Goal: Communication & Community: Answer question/provide support

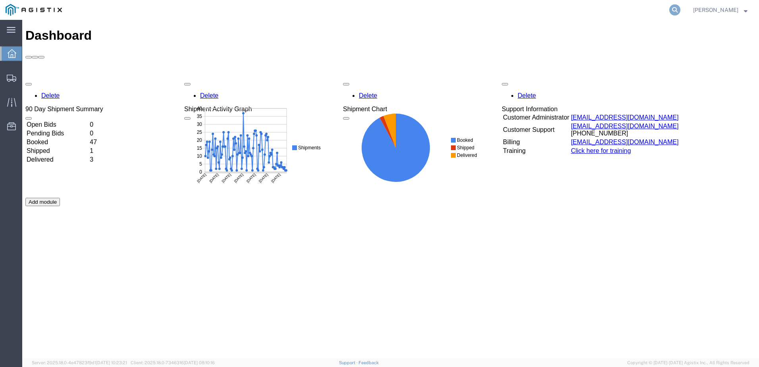
click at [680, 9] on icon at bounding box center [674, 9] width 11 height 11
click at [466, 10] on input "search" at bounding box center [548, 9] width 241 height 19
paste input "56685501"
type input "56685501"
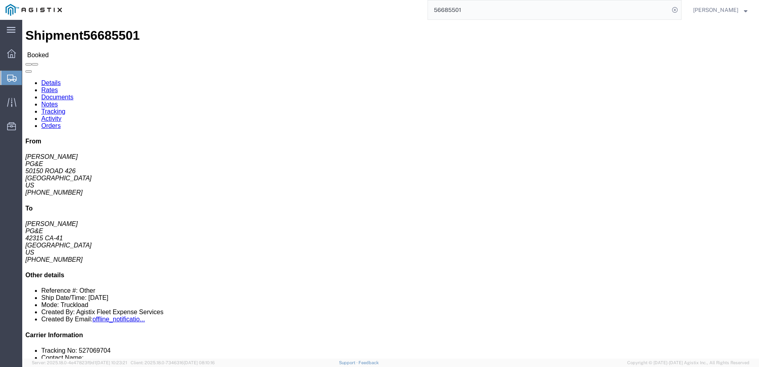
click span
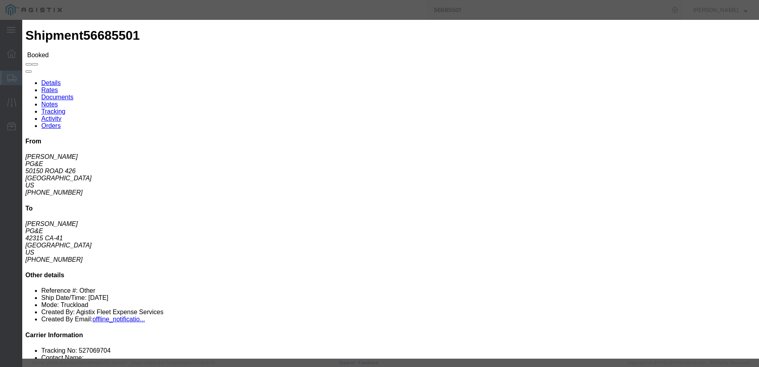
click ul "Enter Email Address"
type input "[EMAIL_ADDRESS][DOMAIN_NAME]"
click label "PGE Fleet Bill Of Lading"
click input "PGE Fleet Bill Of Lading"
checkbox input "true"
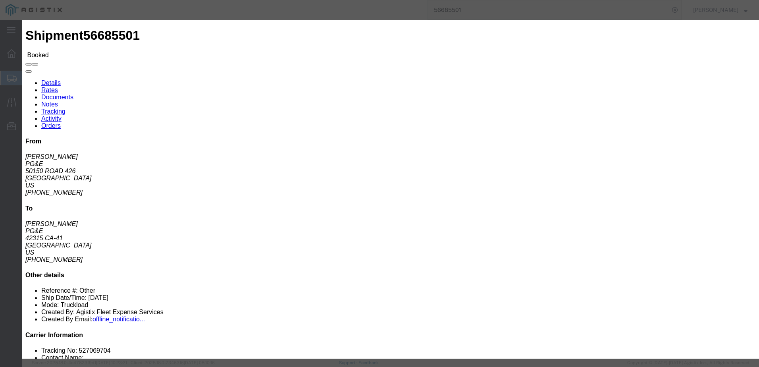
click button "Send"
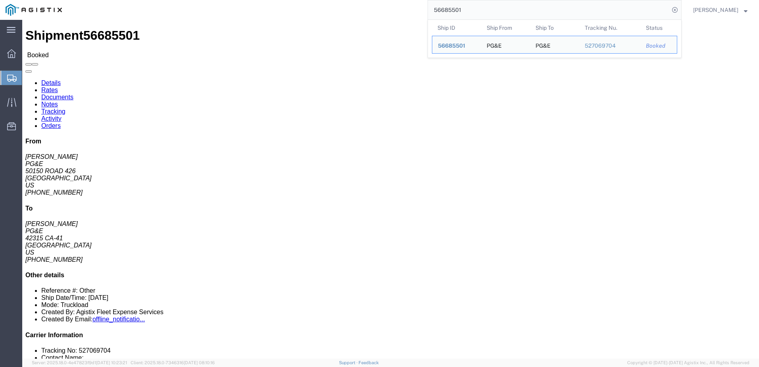
drag, startPoint x: 538, startPoint y: 12, endPoint x: 450, endPoint y: 12, distance: 87.3
click at [446, 12] on input "56685501" at bounding box center [548, 9] width 241 height 19
paste input "7054"
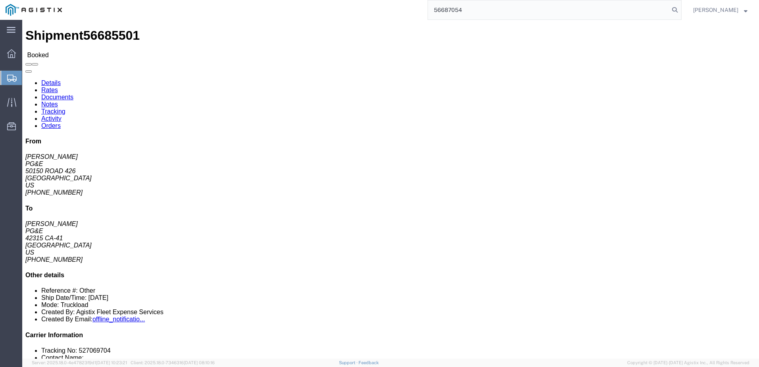
type input "56687054"
click span
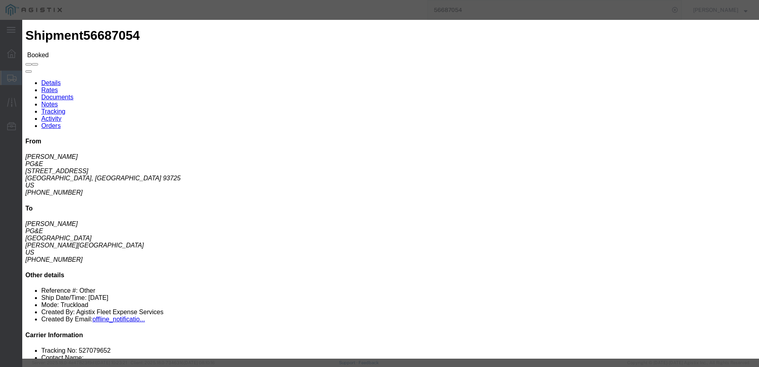
click input "text"
type input "[EMAIL_ADDRESS][DOMAIN_NAME]"
click input "PGE Fleet Bill Of Lading"
checkbox input "true"
click button "Send"
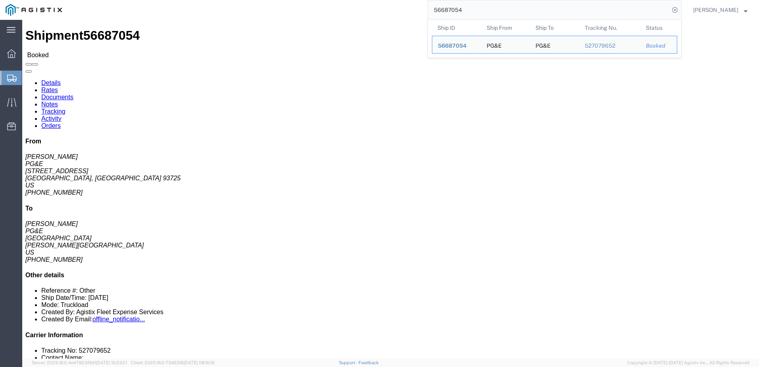
drag, startPoint x: 486, startPoint y: 6, endPoint x: 440, endPoint y: 12, distance: 46.3
click at [437, 12] on div "56687054 Ship ID Ship From Ship To Tracking Nu. Status Ship ID 56687054 Ship Fr…" at bounding box center [374, 10] width 614 height 20
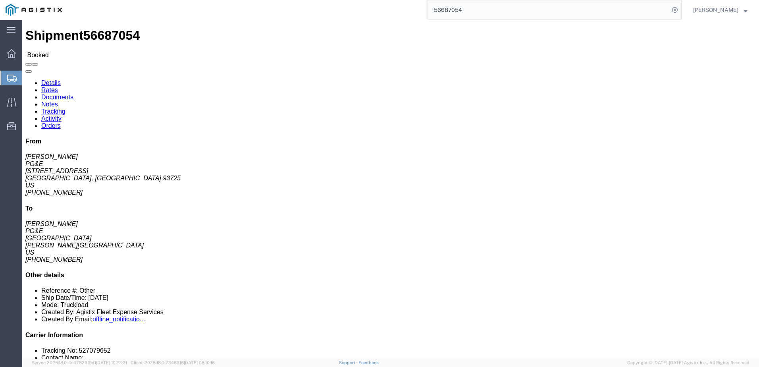
paste input "76"
type input "56687076"
click span
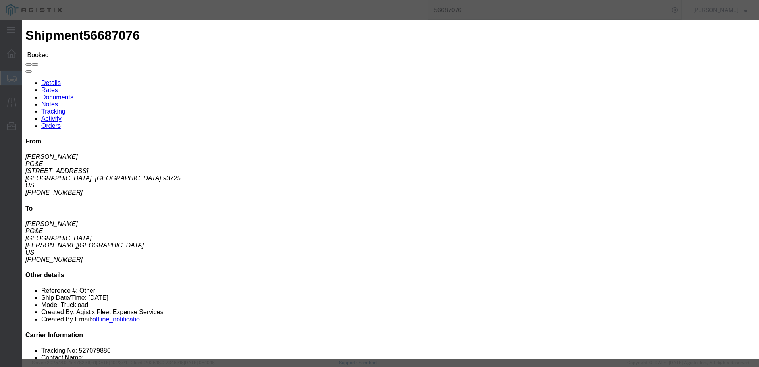
click input "text"
type input "[EMAIL_ADDRESS][DOMAIN_NAME]"
click input "PGE Fleet Bill Of Lading"
checkbox input "true"
click button "Send"
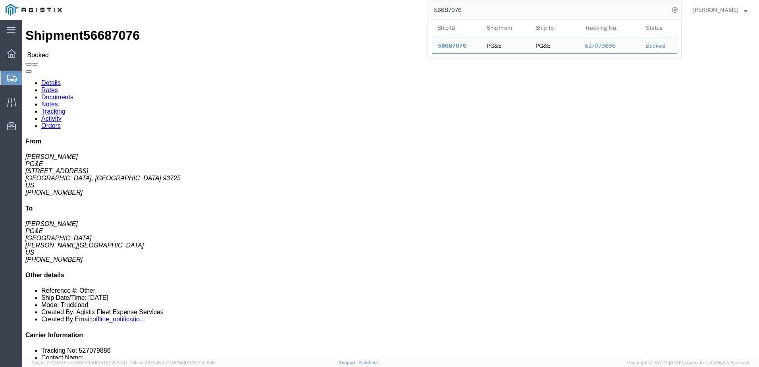
drag, startPoint x: 504, startPoint y: 12, endPoint x: 443, endPoint y: 17, distance: 61.0
click at [445, 18] on input "56687076" at bounding box center [548, 9] width 241 height 19
paste input "89"
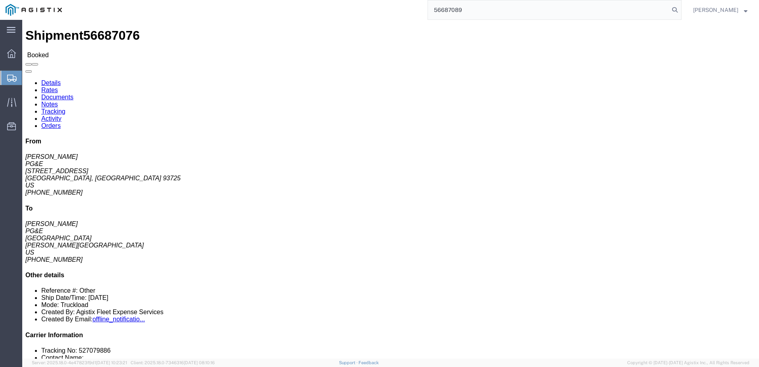
type input "56687089"
click span
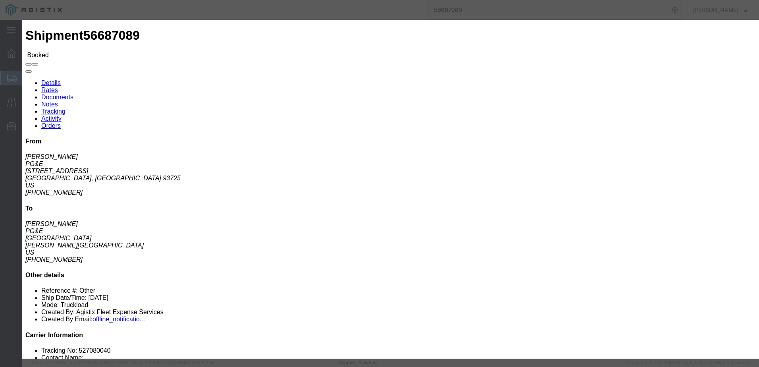
click input "text"
type input "[EMAIL_ADDRESS][DOMAIN_NAME]"
click label "PGE Fleet Bill Of Lading"
click input "PGE Fleet Bill Of Lading"
checkbox input "true"
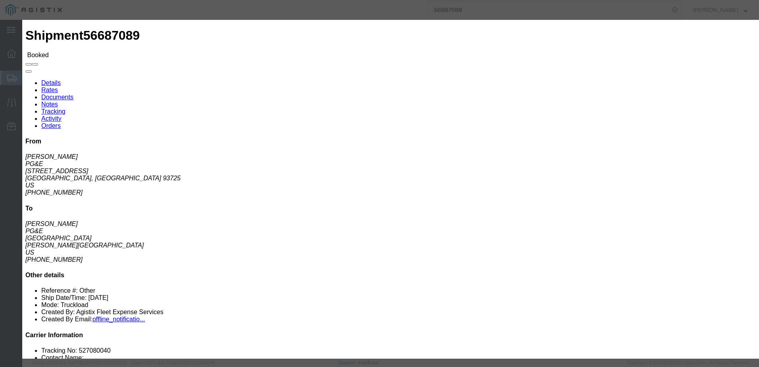
click button "Send"
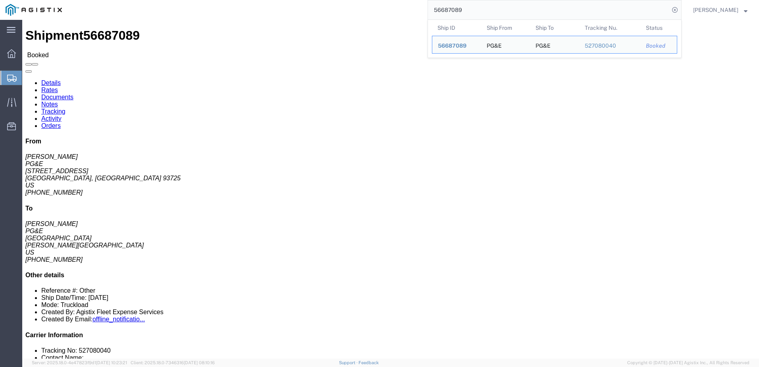
drag, startPoint x: 495, startPoint y: 8, endPoint x: 438, endPoint y: 19, distance: 58.0
click at [432, 12] on div "56687089 Ship ID Ship From Ship To Tracking Nu. Status Ship ID 56687089 Ship Fr…" at bounding box center [374, 10] width 614 height 20
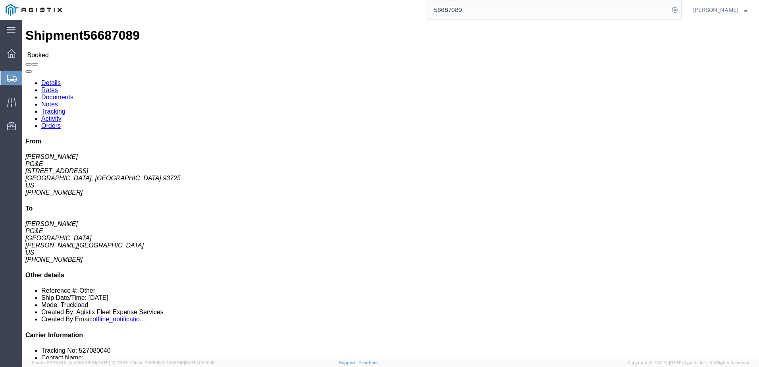
paste input "101"
type input "56687101"
click span
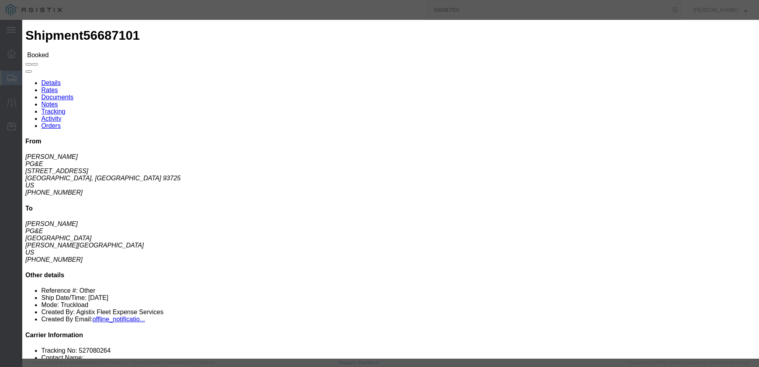
click input "text"
type input "[EMAIL_ADDRESS][DOMAIN_NAME]"
click label "PGE Fleet Bill Of Lading"
click input "PGE Fleet Bill Of Lading"
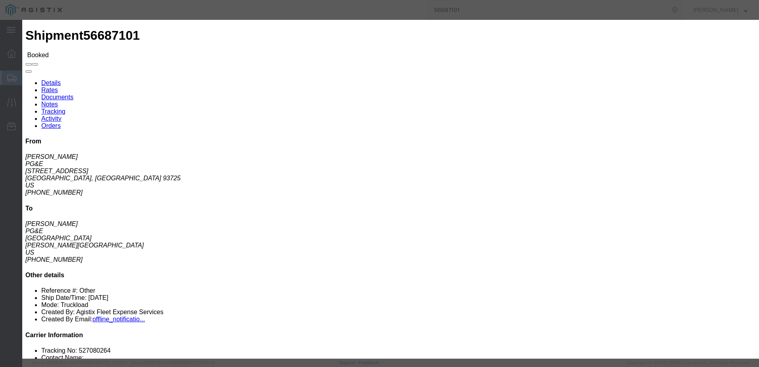
checkbox input "true"
click button "Send"
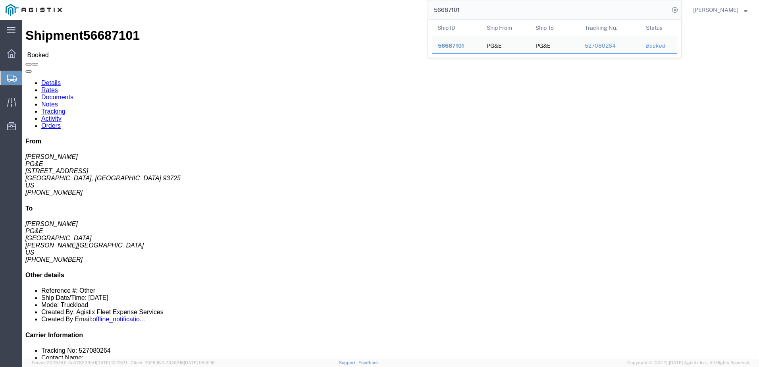
drag, startPoint x: 486, startPoint y: 13, endPoint x: 440, endPoint y: 12, distance: 45.7
click at [440, 12] on div "56687101 Ship ID Ship From Ship To Tracking Nu. Status Ship ID 56687101 Ship Fr…" at bounding box center [374, 10] width 614 height 20
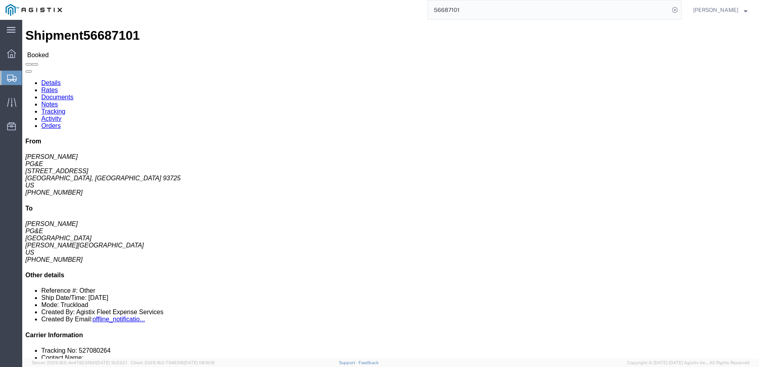
paste input "48"
type input "56687148"
click span
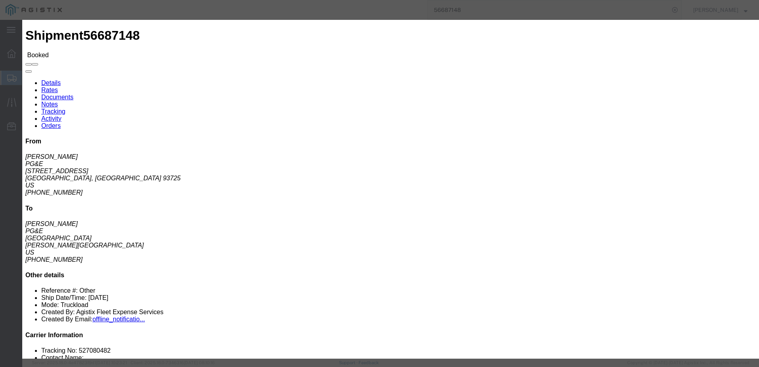
click input "text"
type input "[EMAIL_ADDRESS][DOMAIN_NAME]"
click input "PGE Fleet Bill Of Lading"
checkbox input "true"
click button "Send"
